Goal: Navigation & Orientation: Find specific page/section

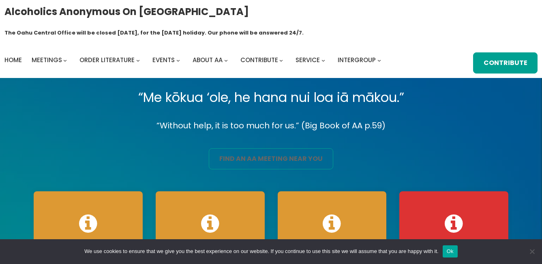
click at [258, 148] on link "find an aa meeting near you" at bounding box center [271, 158] width 124 height 21
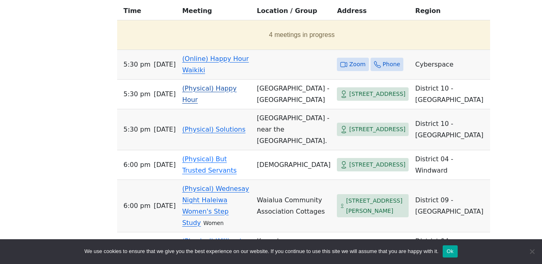
scroll to position [243, 0]
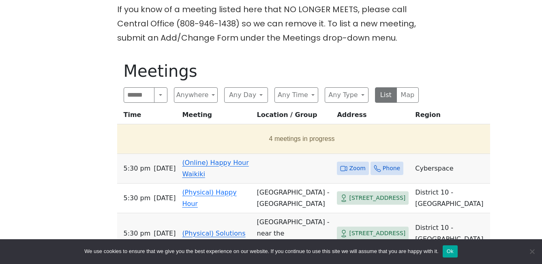
click at [241, 159] on link "(Online) Happy Hour Waikiki" at bounding box center [215, 168] width 66 height 19
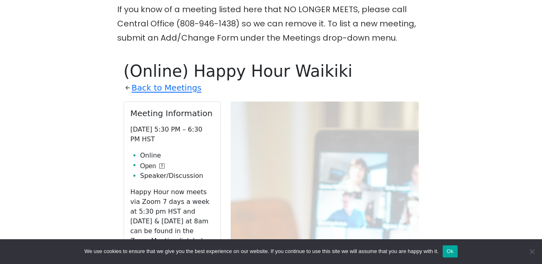
scroll to position [280, 0]
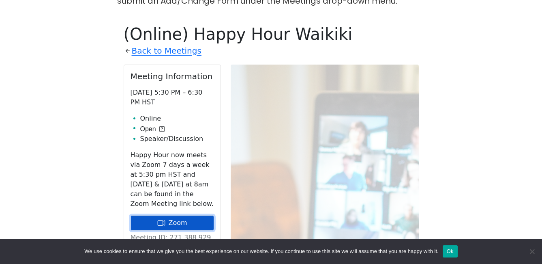
click at [169, 215] on link "Zoom" at bounding box center [173, 222] width 84 height 15
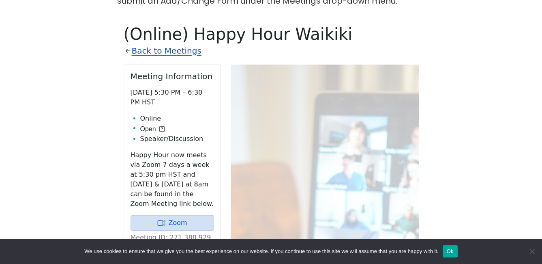
click at [178, 44] on link "Back to Meetings" at bounding box center [167, 51] width 70 height 14
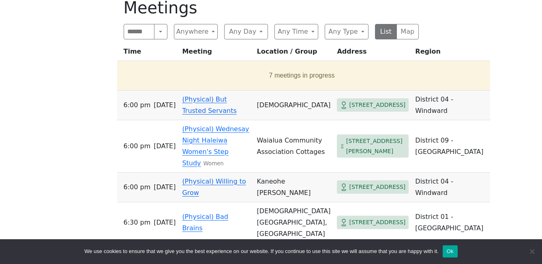
scroll to position [321, 0]
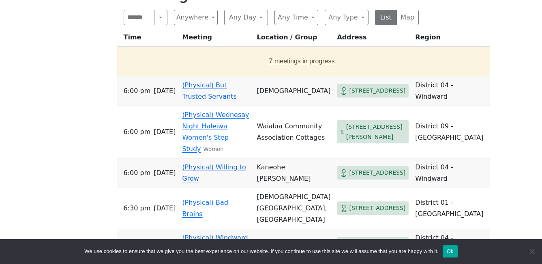
click at [259, 50] on button "7 meetings in progress" at bounding box center [301, 61] width 363 height 23
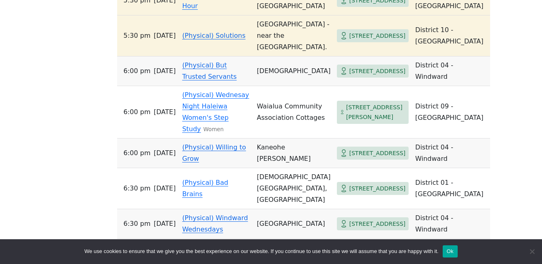
scroll to position [523, 0]
